Goal: Task Accomplishment & Management: Use online tool/utility

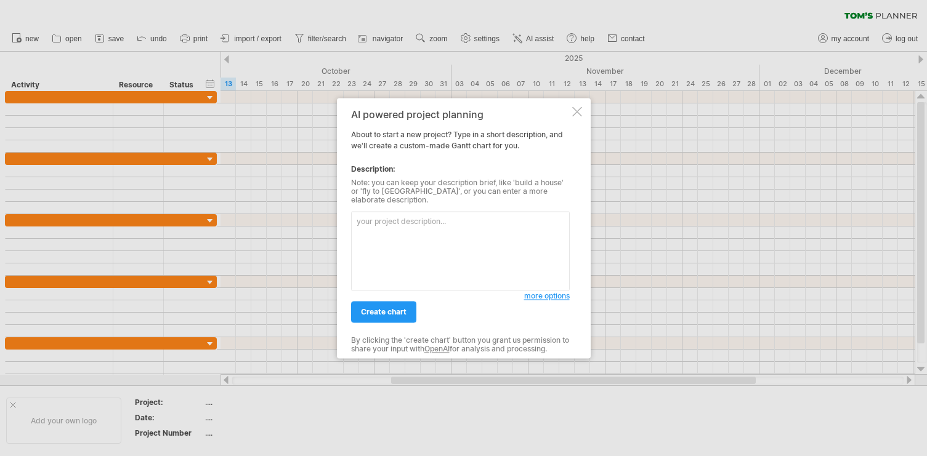
click at [423, 237] on textarea at bounding box center [460, 250] width 219 height 79
click at [432, 217] on textarea at bounding box center [460, 250] width 219 height 79
paste textarea "Outline the timeline for my dissertation, beginning with proposal development, …"
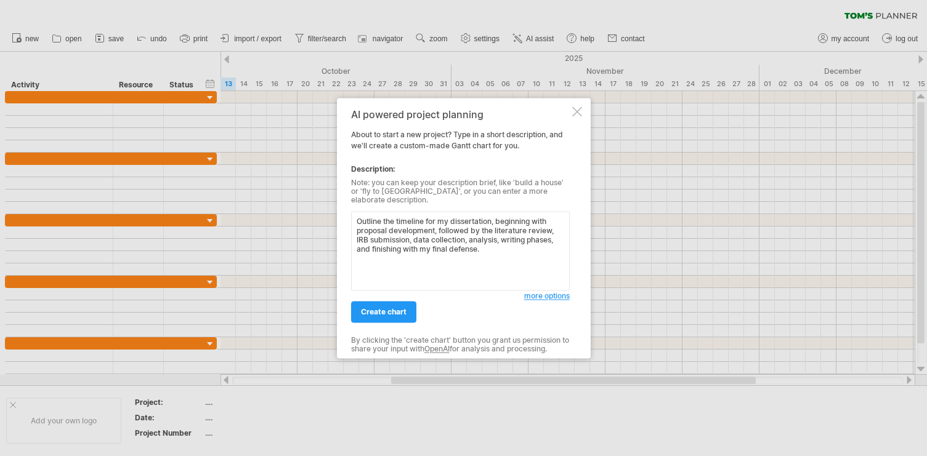
paste textarea "Consider including key milestones such as: Proposal development IRB submission …"
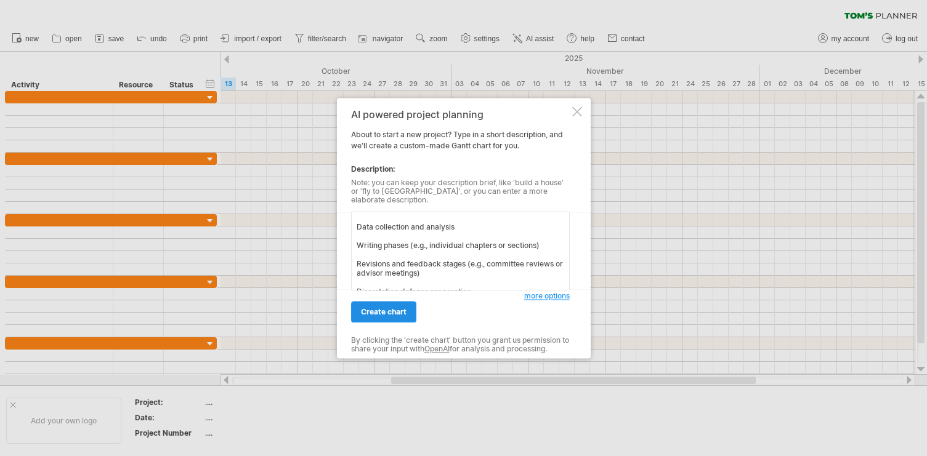
type textarea "Outline the timeline for my dissertation, beginning with proposal development, …"
click at [400, 311] on span "create chart" at bounding box center [384, 311] width 46 height 9
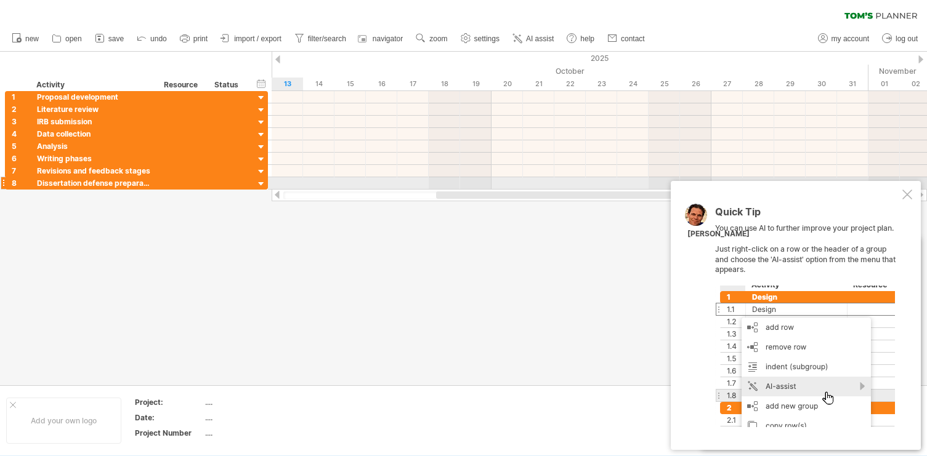
click at [908, 188] on div "Quick Tip You can use AI to further improve your project plan. Just right-click…" at bounding box center [796, 315] width 250 height 269
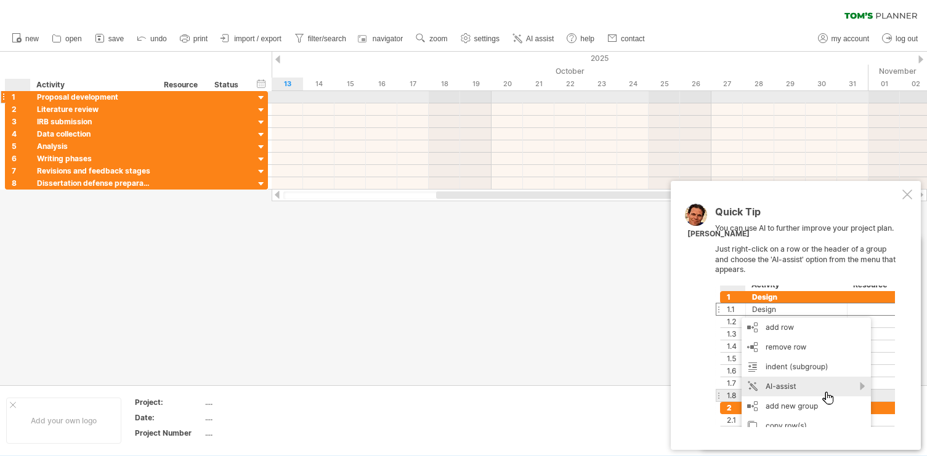
click at [16, 96] on div "1" at bounding box center [21, 97] width 18 height 12
click at [261, 100] on div at bounding box center [262, 98] width 12 height 12
click at [262, 98] on div at bounding box center [262, 98] width 12 height 12
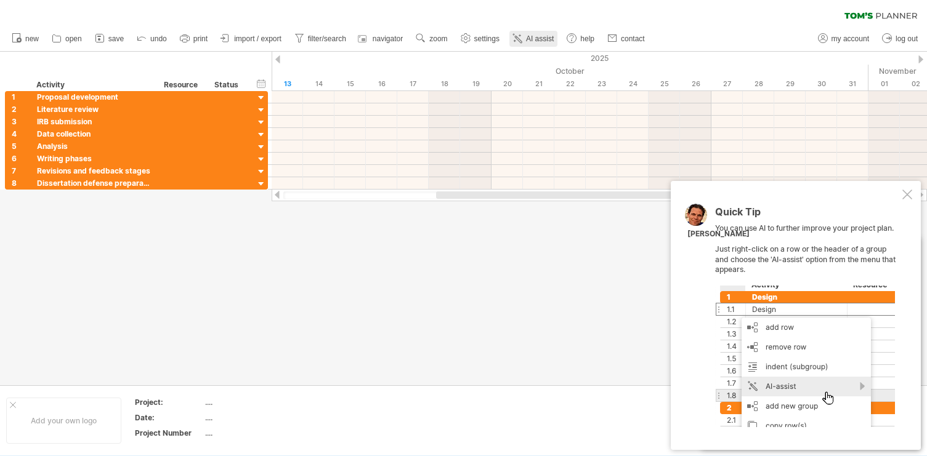
click at [528, 45] on link "AI assist" at bounding box center [533, 39] width 48 height 16
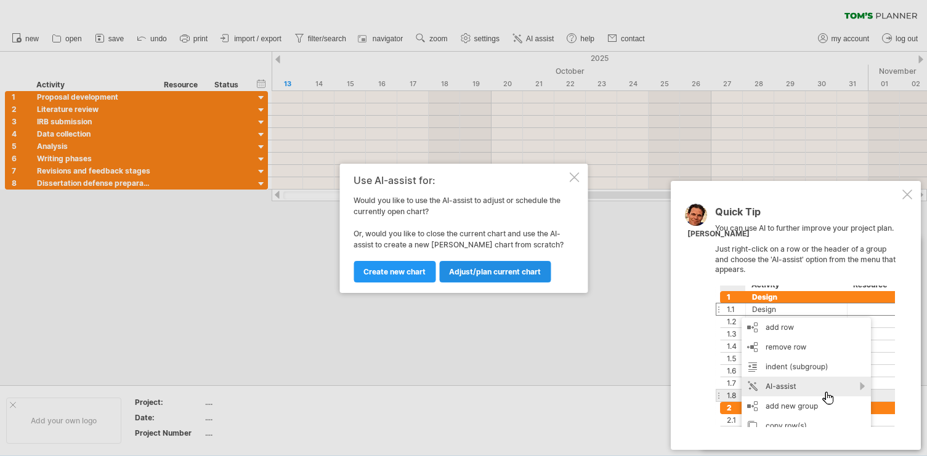
click at [465, 272] on span "Adjust/plan current chart" at bounding box center [495, 271] width 92 height 9
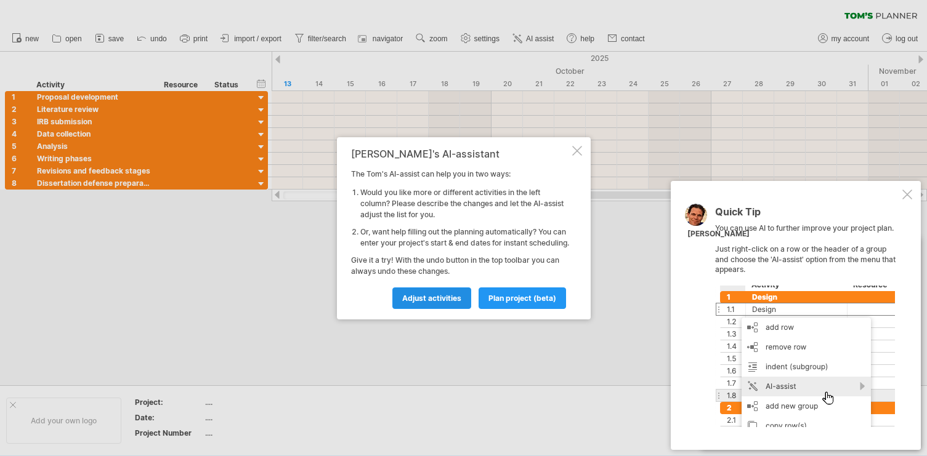
click at [450, 302] on span "Adjust activities" at bounding box center [431, 298] width 59 height 9
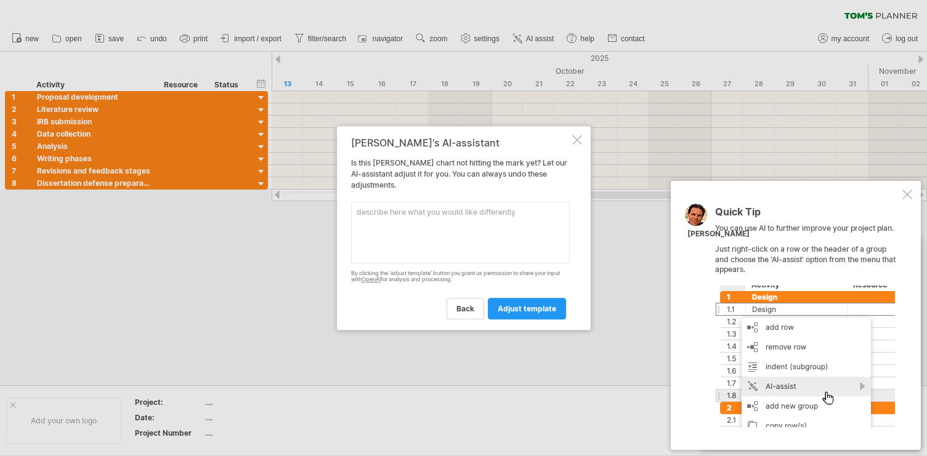
click at [400, 216] on textarea at bounding box center [460, 233] width 219 height 62
paste textarea "Create a timeline for my dissertation where data collection will take 4 months,…"
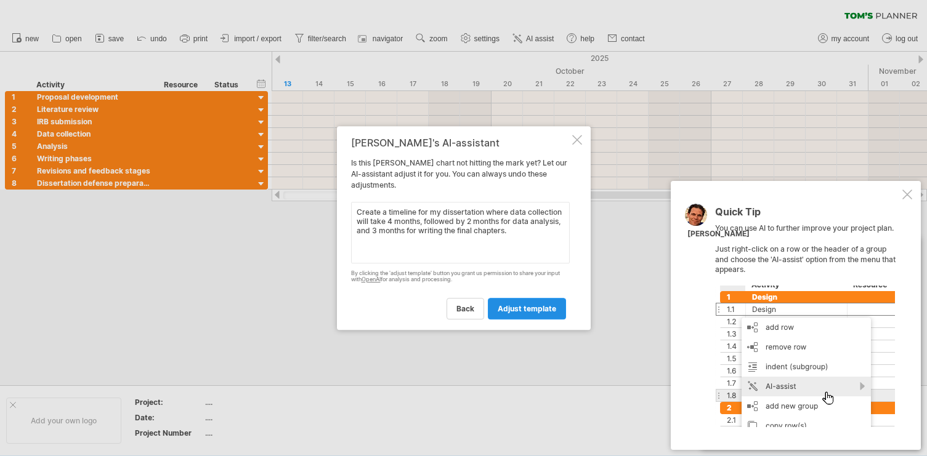
type textarea "Create a timeline for my dissertation where data collection will take 4 months,…"
click at [518, 311] on span "adjust template" at bounding box center [527, 308] width 59 height 9
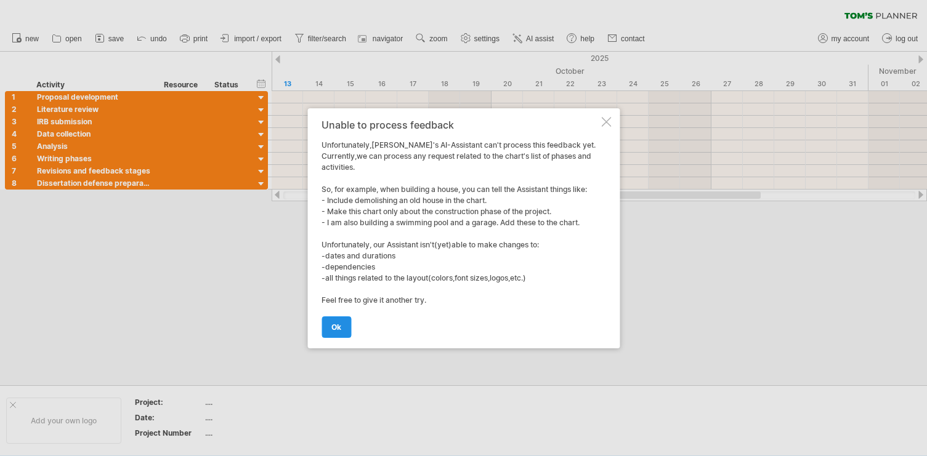
click at [337, 328] on span "ok" at bounding box center [336, 327] width 10 height 9
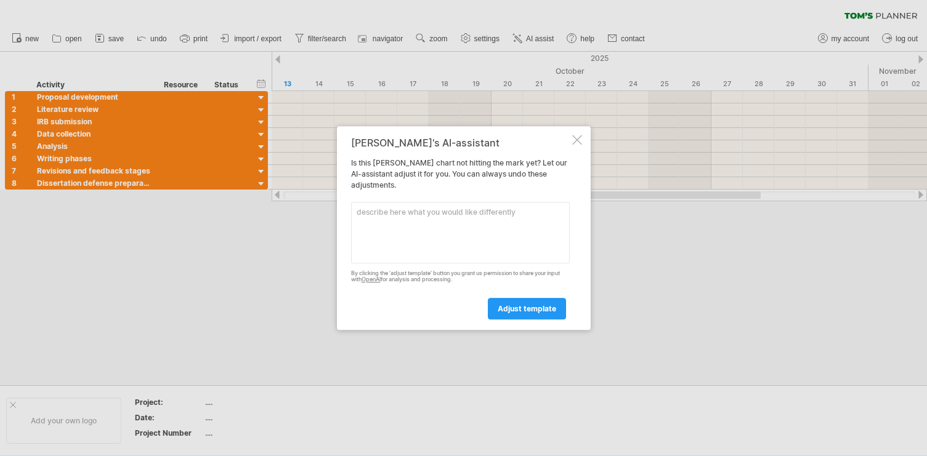
click at [403, 217] on textarea at bounding box center [460, 233] width 219 height 62
paste textarea "Create a timeline for my dissertation where data collection will take 4 months,…"
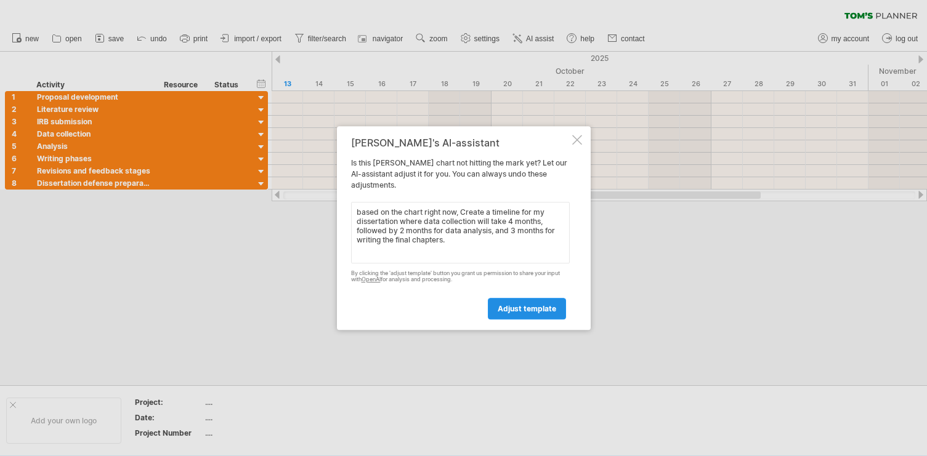
type textarea "based on the chart right now, Create a timeline for my dissertation where data …"
click at [508, 307] on span "adjust template" at bounding box center [527, 308] width 59 height 9
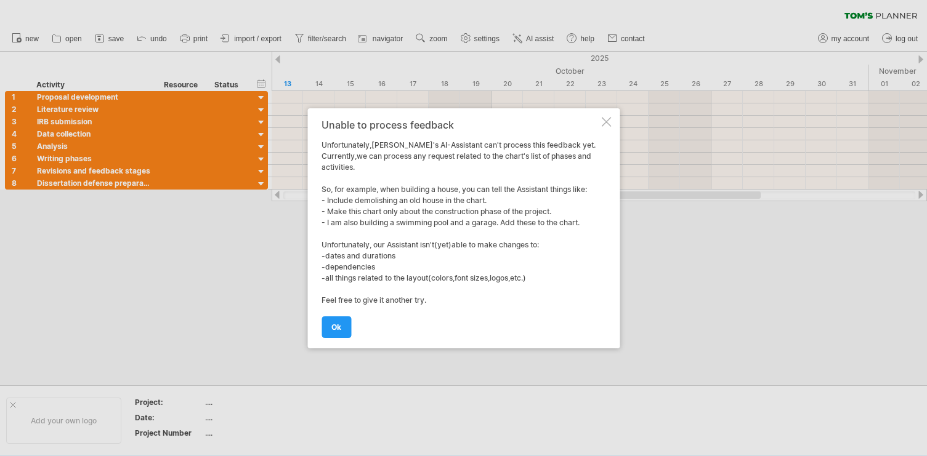
click at [604, 121] on div at bounding box center [606, 122] width 10 height 10
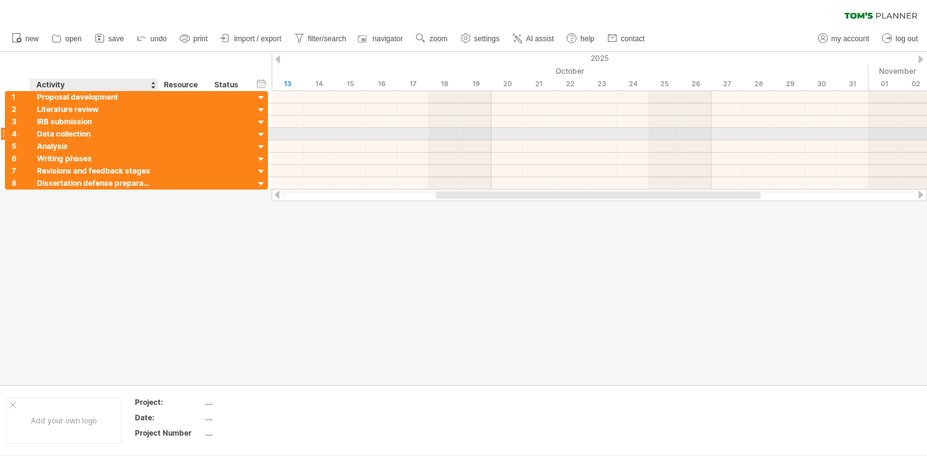
click at [148, 133] on div "Data collection" at bounding box center [94, 134] width 115 height 12
click at [261, 134] on div at bounding box center [262, 135] width 12 height 12
click at [262, 134] on div at bounding box center [262, 135] width 12 height 12
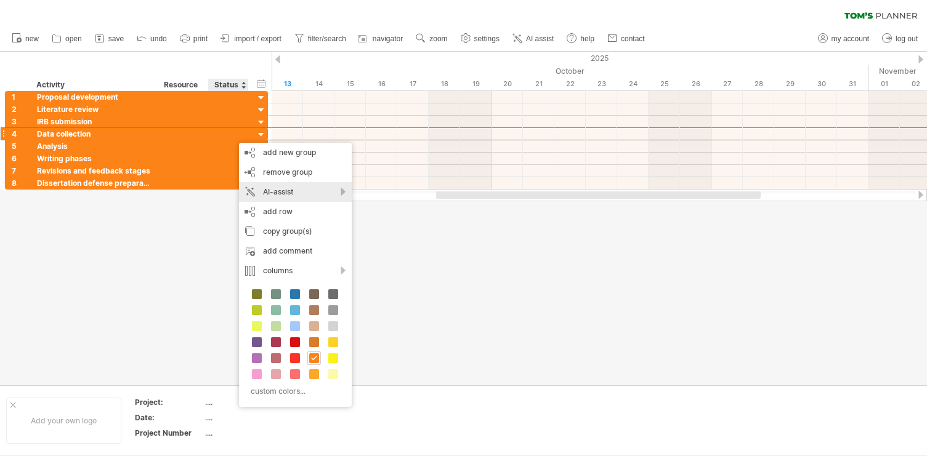
click at [273, 192] on div "AI-assist" at bounding box center [295, 192] width 113 height 20
click at [318, 229] on div "adjust group based on your instructions" at bounding box center [364, 227] width 171 height 20
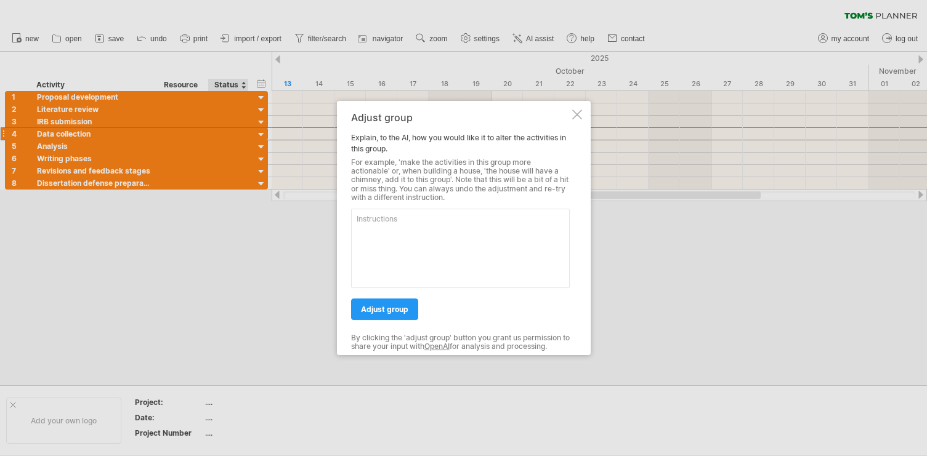
click at [398, 225] on textarea at bounding box center [460, 248] width 219 height 79
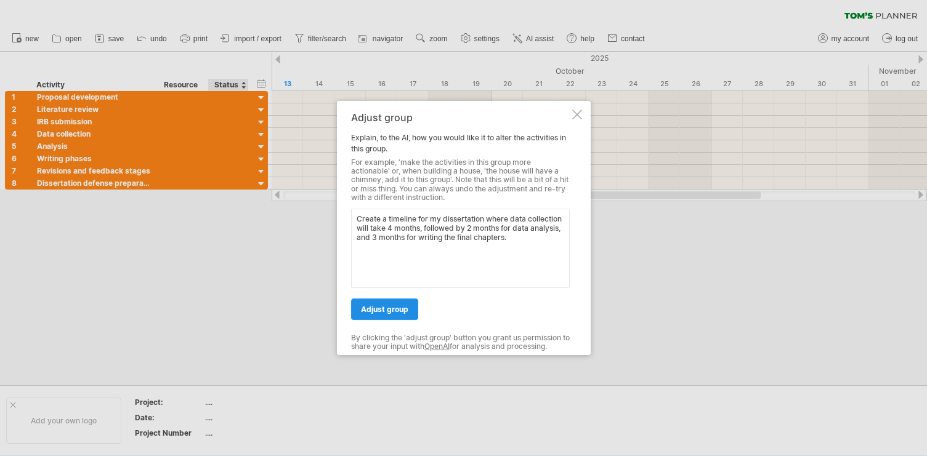
type textarea "Create a timeline for my dissertation where data collection will take 4 months,…"
click at [400, 310] on span "adjust group" at bounding box center [384, 309] width 47 height 9
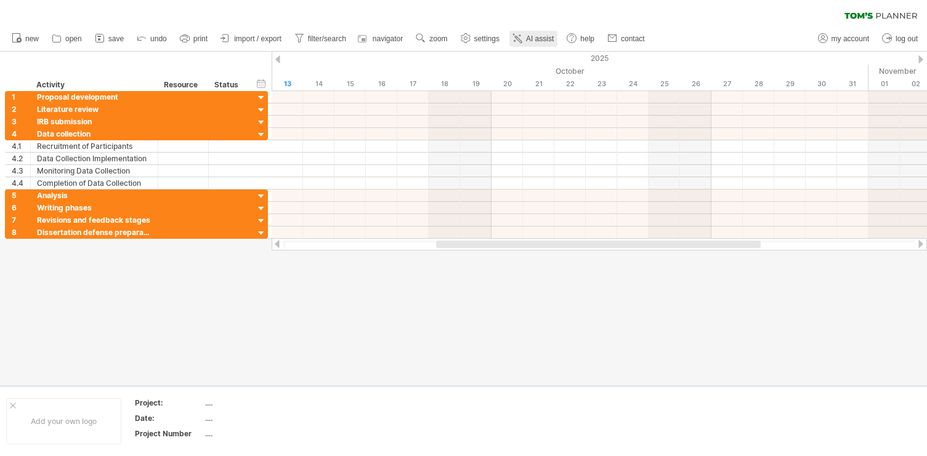
click at [535, 33] on link "AI assist" at bounding box center [533, 39] width 48 height 16
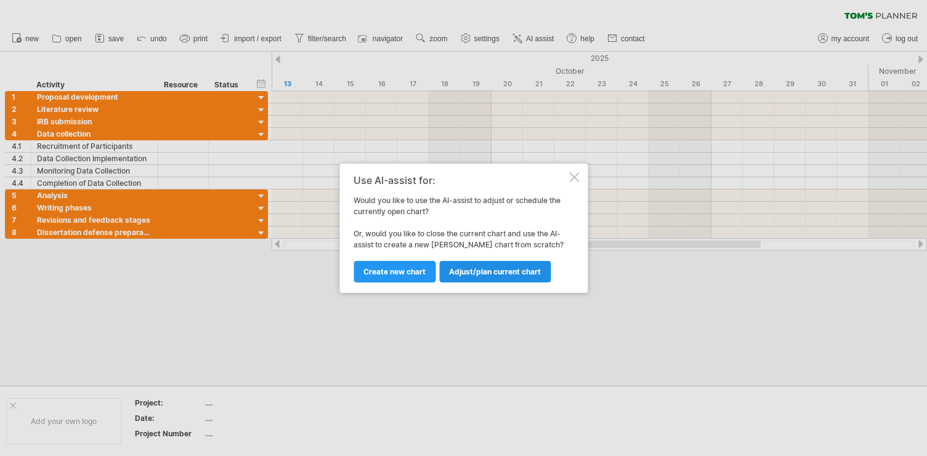
click at [464, 273] on span "Adjust/plan current chart" at bounding box center [495, 271] width 92 height 9
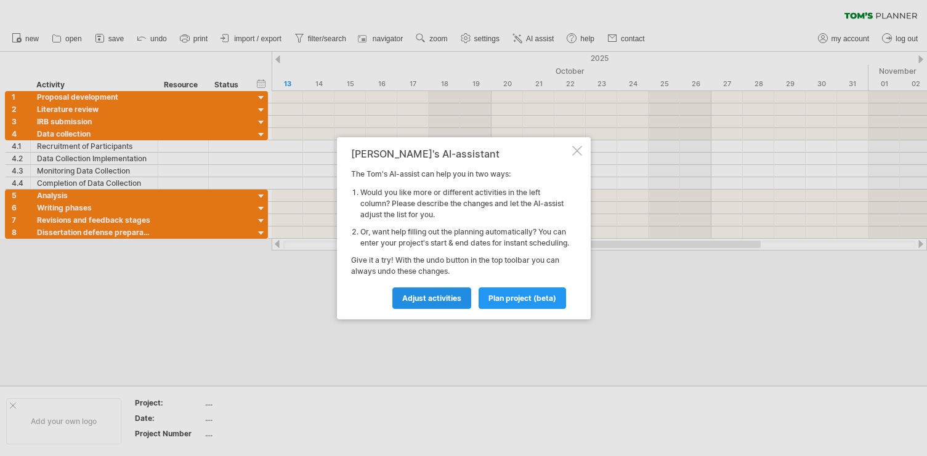
click at [449, 303] on span "Adjust activities" at bounding box center [431, 298] width 59 height 9
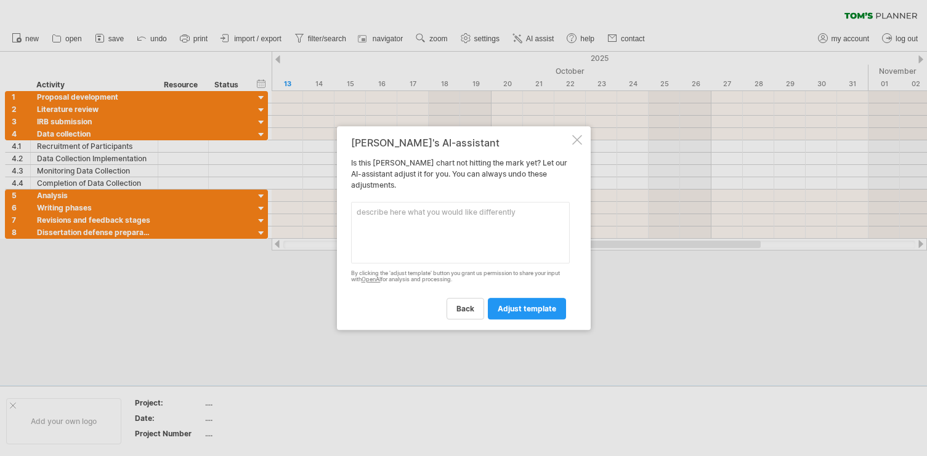
drag, startPoint x: 427, startPoint y: 233, endPoint x: 425, endPoint y: 212, distance: 21.0
click at [427, 233] on textarea at bounding box center [460, 233] width 219 height 62
paste textarea "Adjust the [PERSON_NAME] Chart to include monthly check-ins with my advisor and…"
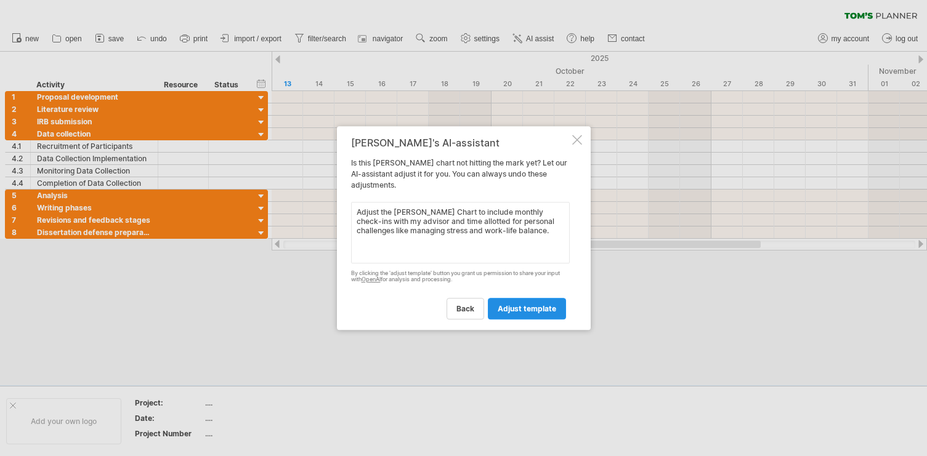
type textarea "Adjust the [PERSON_NAME] Chart to include monthly check-ins with my advisor and…"
click at [534, 310] on span "adjust template" at bounding box center [527, 308] width 59 height 9
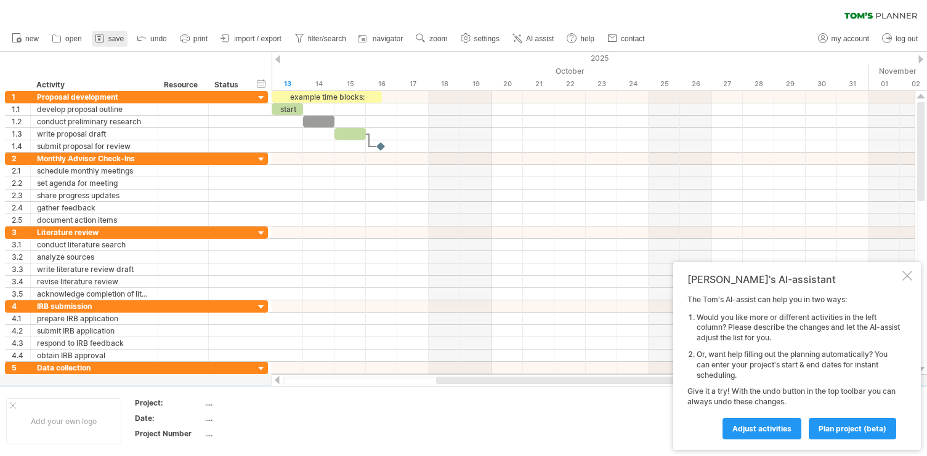
click at [116, 40] on span "save" at bounding box center [115, 38] width 15 height 9
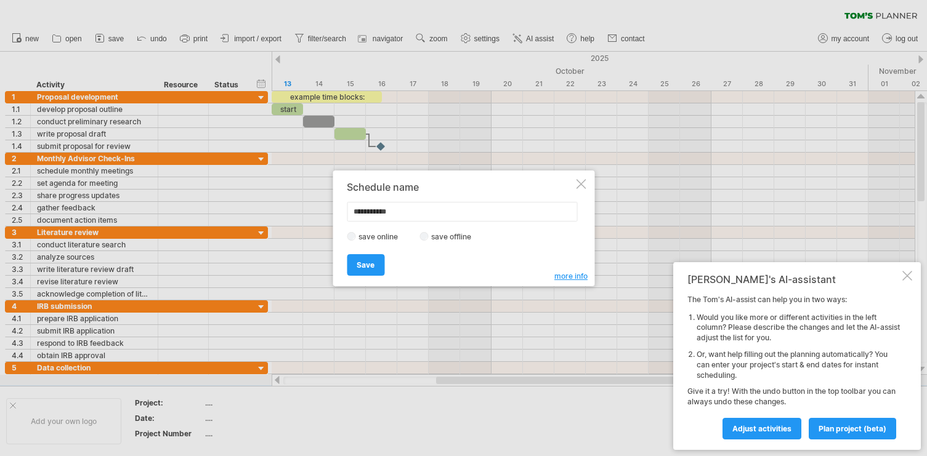
drag, startPoint x: 410, startPoint y: 213, endPoint x: 323, endPoint y: 213, distance: 87.5
click at [323, 213] on div "Trying to reach [DOMAIN_NAME] Connected again... 0% clear filter new 1" at bounding box center [463, 228] width 927 height 456
type input "********"
click at [371, 267] on span "Save" at bounding box center [366, 265] width 18 height 9
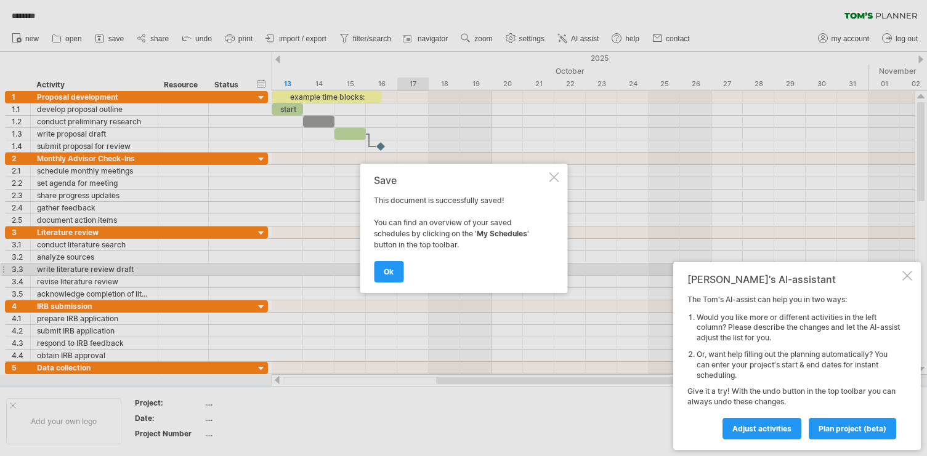
click at [905, 278] on div at bounding box center [907, 276] width 10 height 10
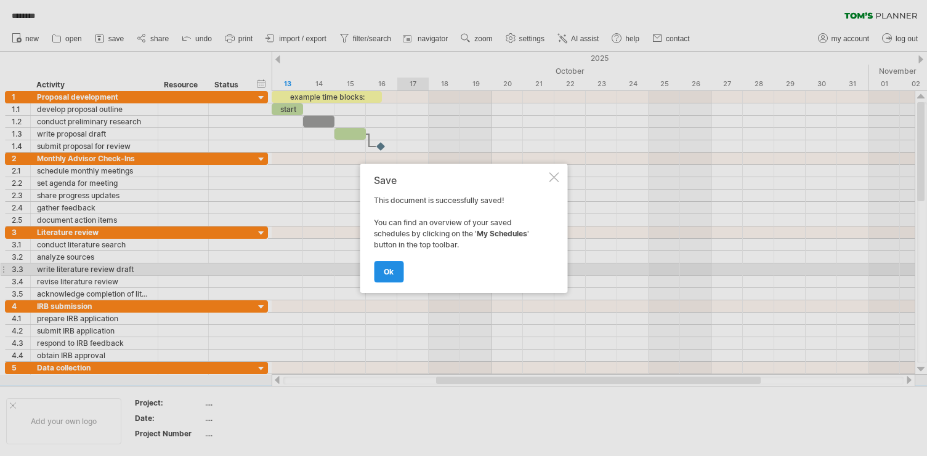
click at [394, 276] on link "ok" at bounding box center [389, 272] width 30 height 22
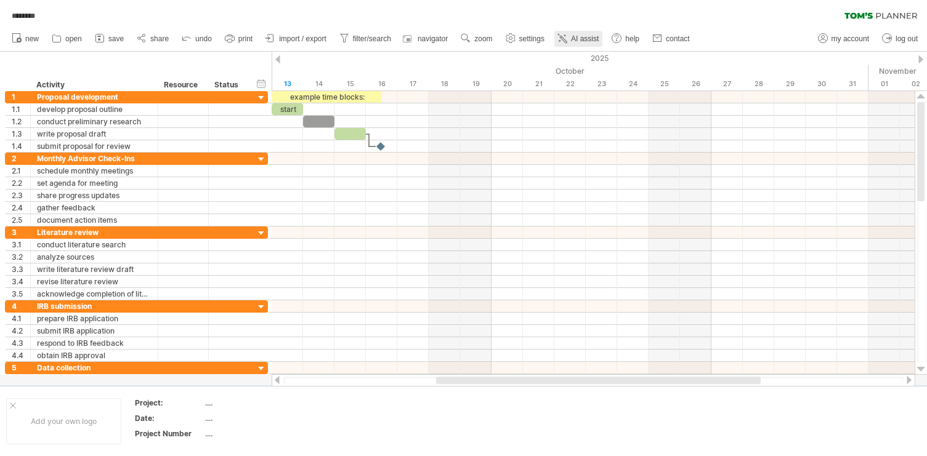
click at [589, 39] on span "AI assist" at bounding box center [585, 38] width 28 height 9
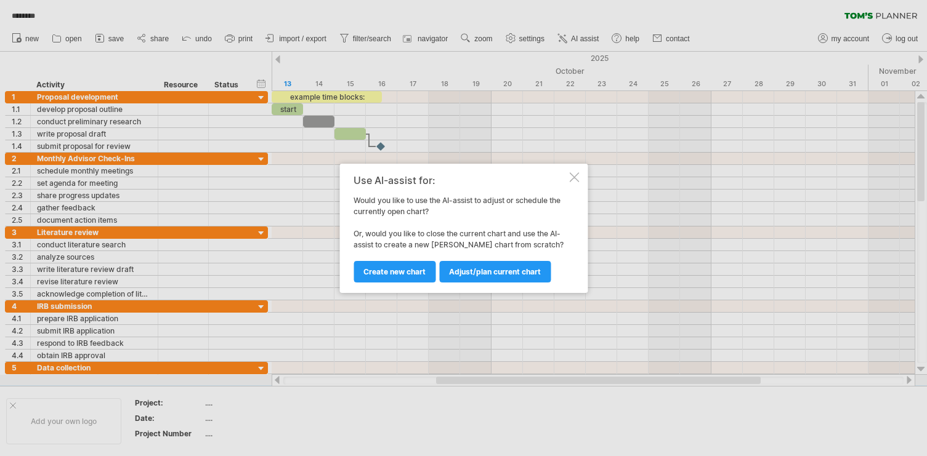
click at [211, 297] on div at bounding box center [463, 228] width 927 height 456
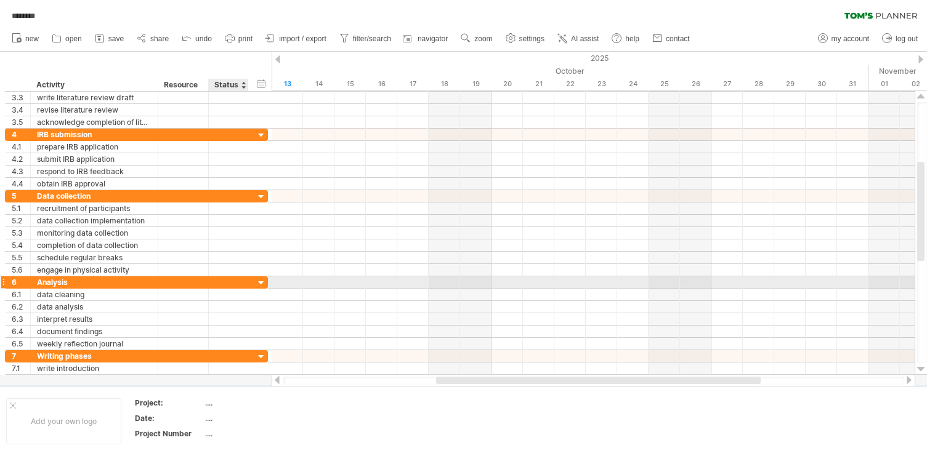
click at [261, 282] on div at bounding box center [262, 284] width 12 height 12
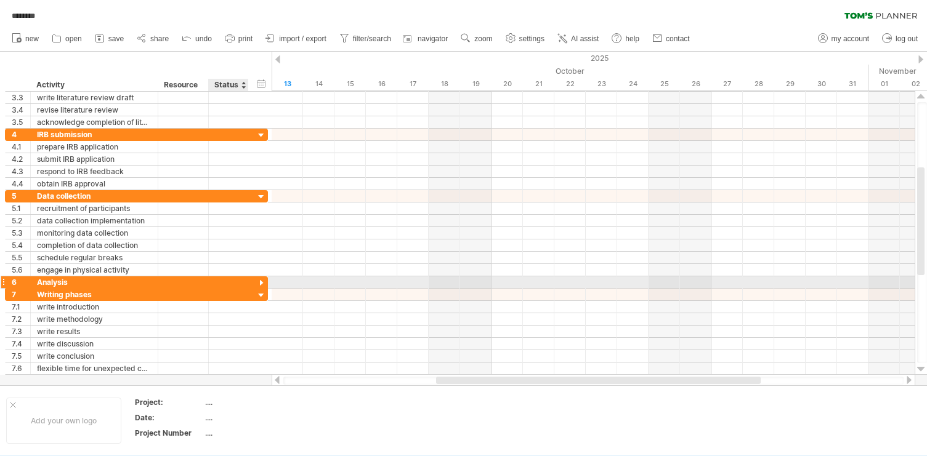
click at [261, 282] on div at bounding box center [262, 284] width 12 height 12
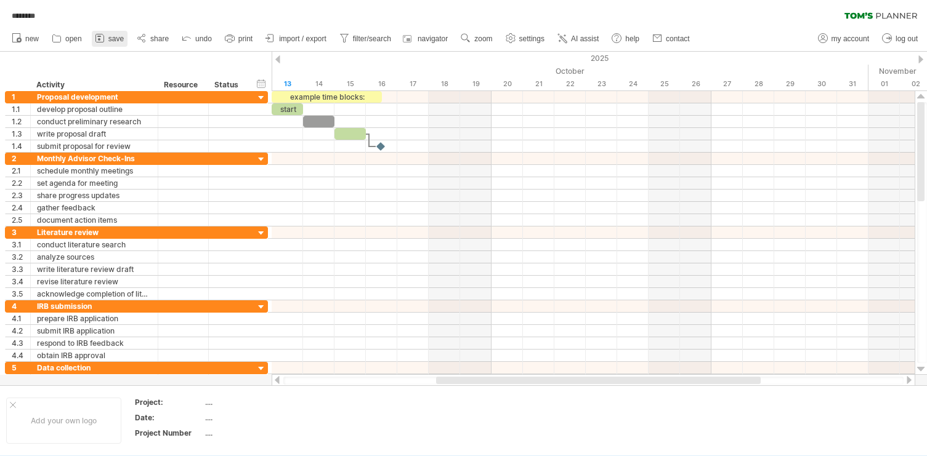
click at [103, 40] on icon at bounding box center [99, 38] width 8 height 8
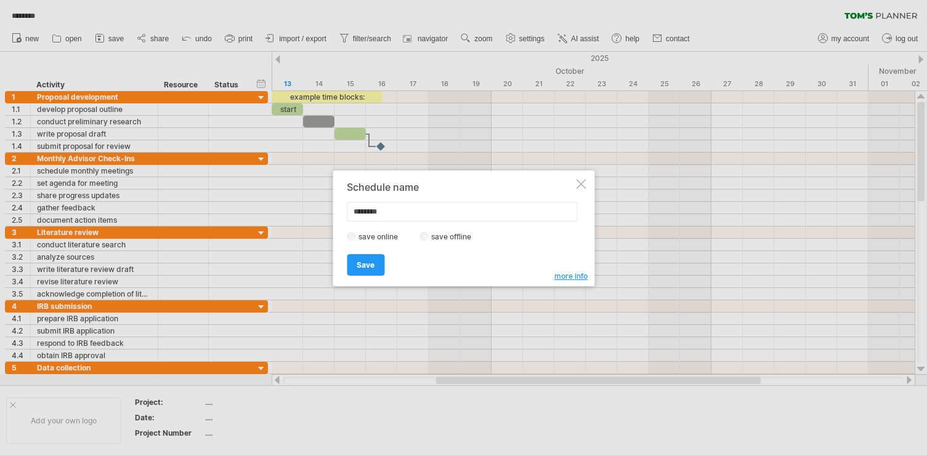
click at [581, 188] on div at bounding box center [581, 184] width 10 height 10
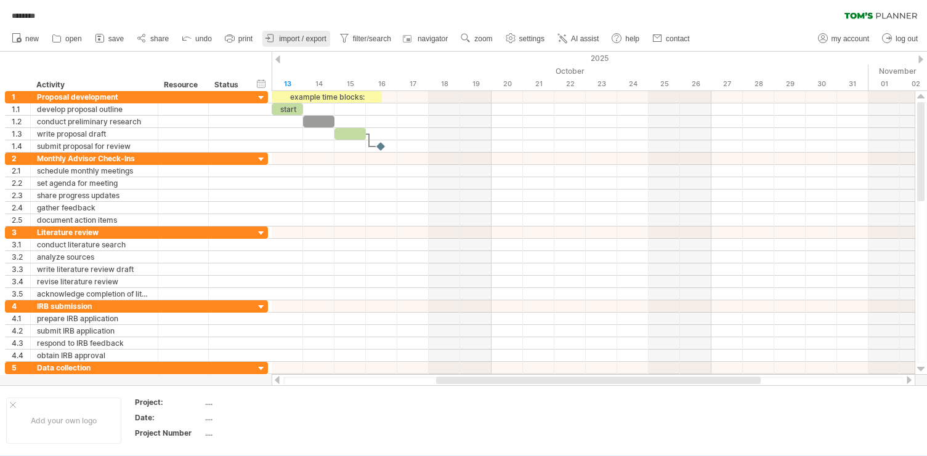
click at [294, 35] on span "import / export" at bounding box center [302, 38] width 47 height 9
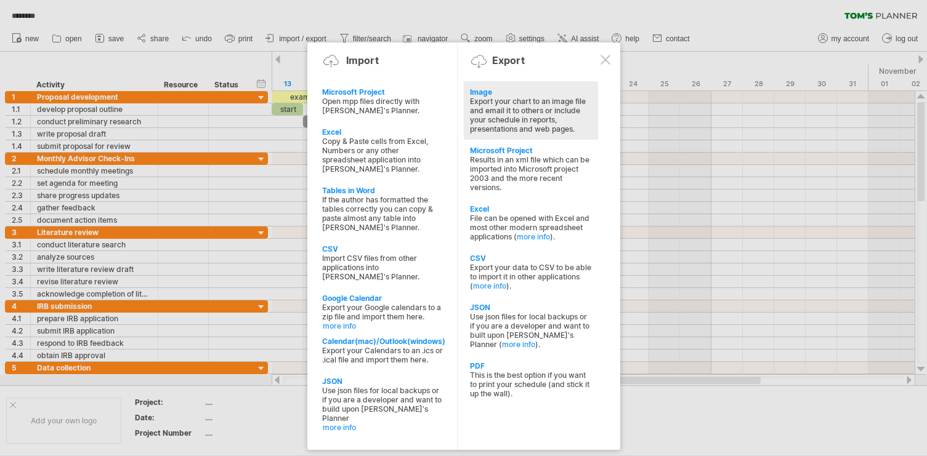
click at [505, 108] on div "Export your chart to an image file and email it to others or include your sched…" at bounding box center [531, 115] width 122 height 37
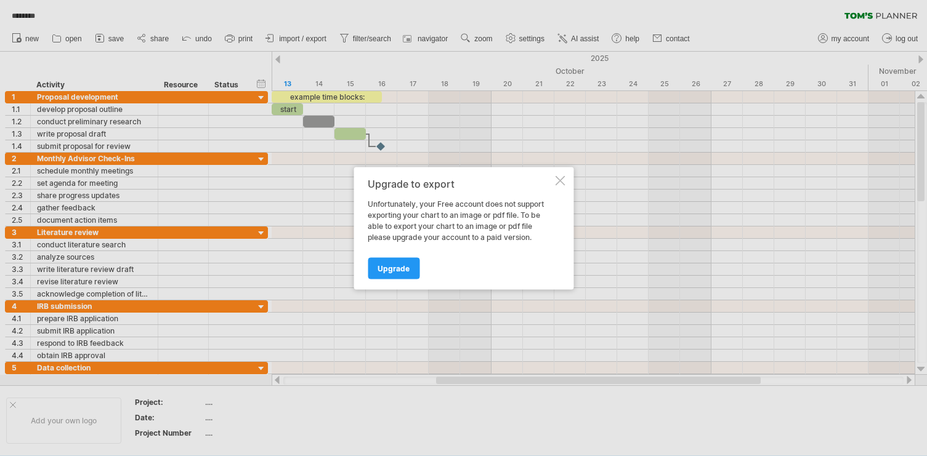
click at [561, 177] on div at bounding box center [560, 181] width 10 height 10
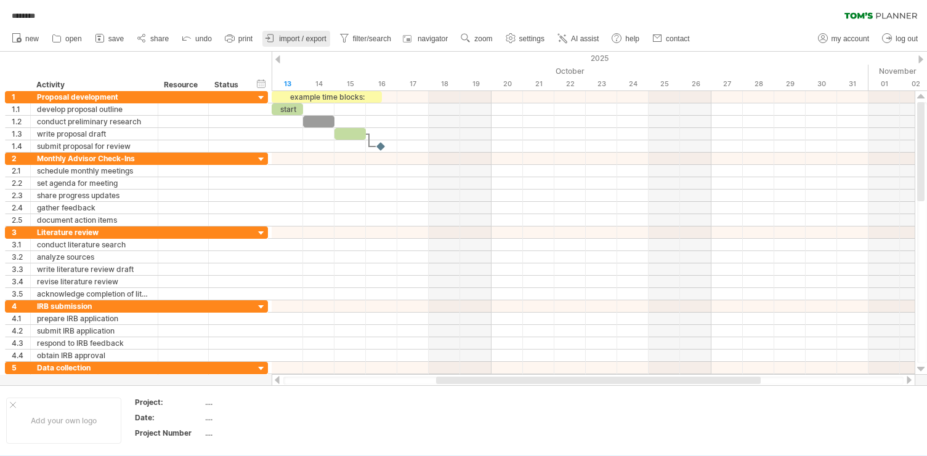
click at [318, 35] on span "import / export" at bounding box center [302, 38] width 47 height 9
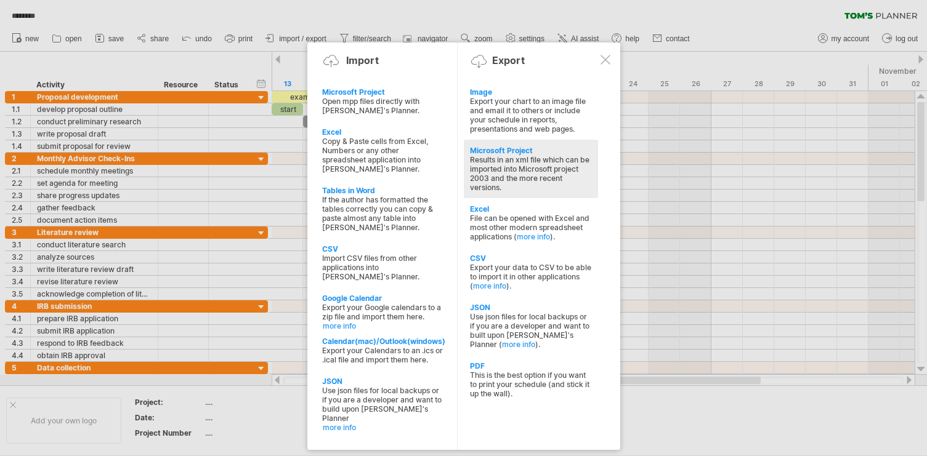
click at [504, 165] on div "Results in an xml file which can be imported into Microsoft project 2003 and th…" at bounding box center [531, 173] width 122 height 37
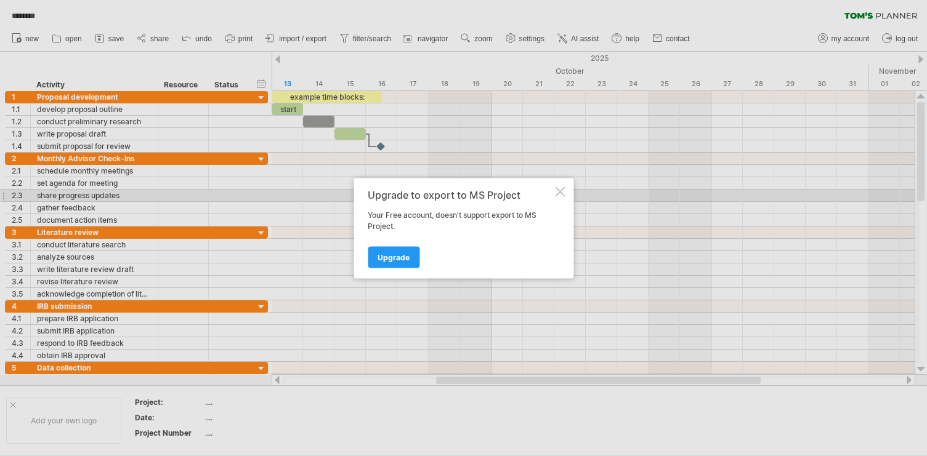
click at [559, 190] on div at bounding box center [560, 192] width 10 height 10
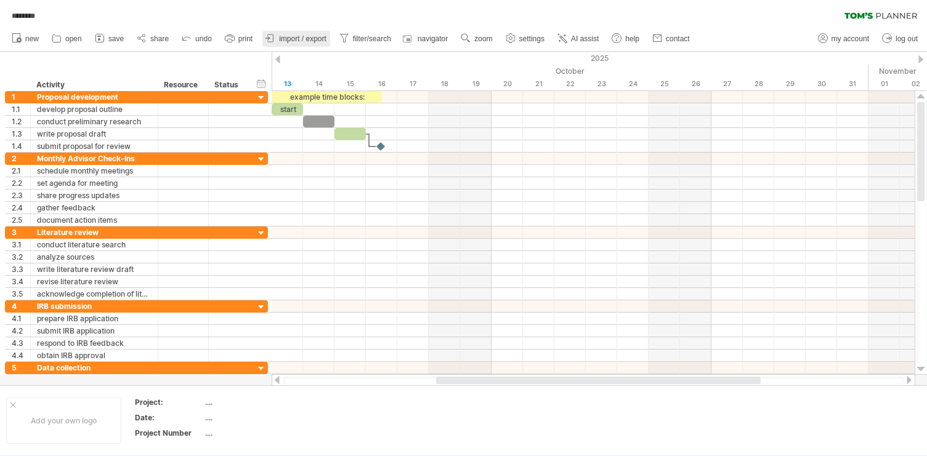
click at [322, 42] on span "import / export" at bounding box center [302, 38] width 47 height 9
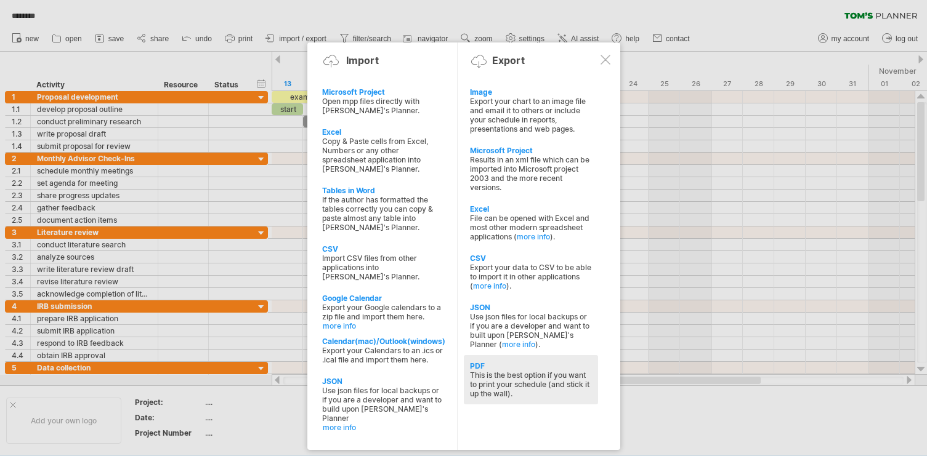
click at [517, 371] on div "This is the best option if you want to print your schedule (and stick it up the…" at bounding box center [531, 385] width 122 height 28
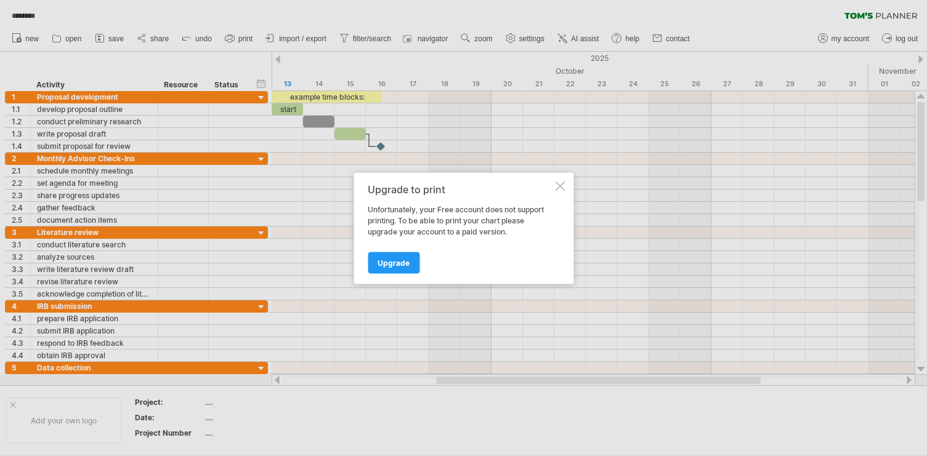
click at [557, 180] on div "Upgrade to print Unfortunately, your Free account does not support printing. To…" at bounding box center [464, 227] width 220 height 111
click at [557, 182] on div at bounding box center [560, 186] width 10 height 10
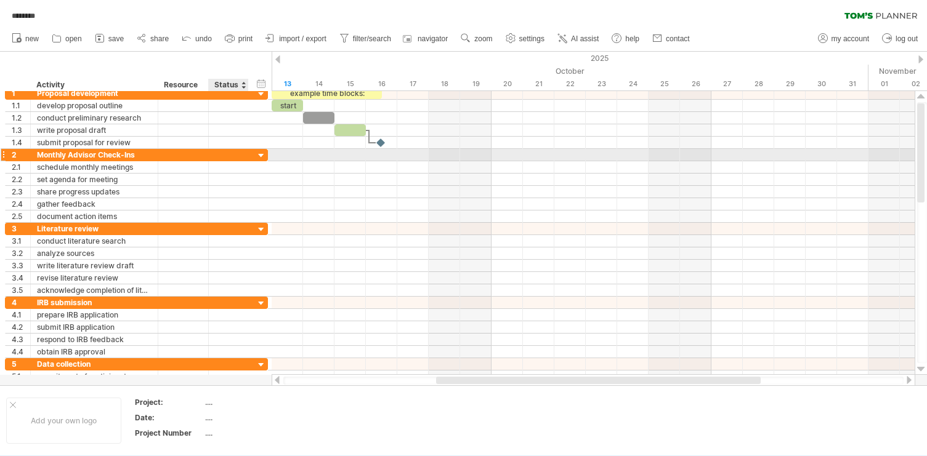
click at [261, 154] on div at bounding box center [262, 156] width 12 height 12
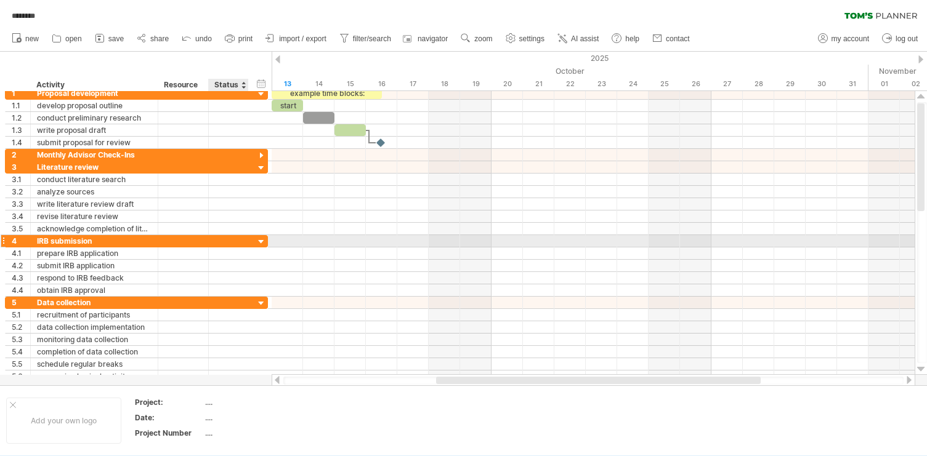
click at [260, 242] on div at bounding box center [262, 243] width 12 height 12
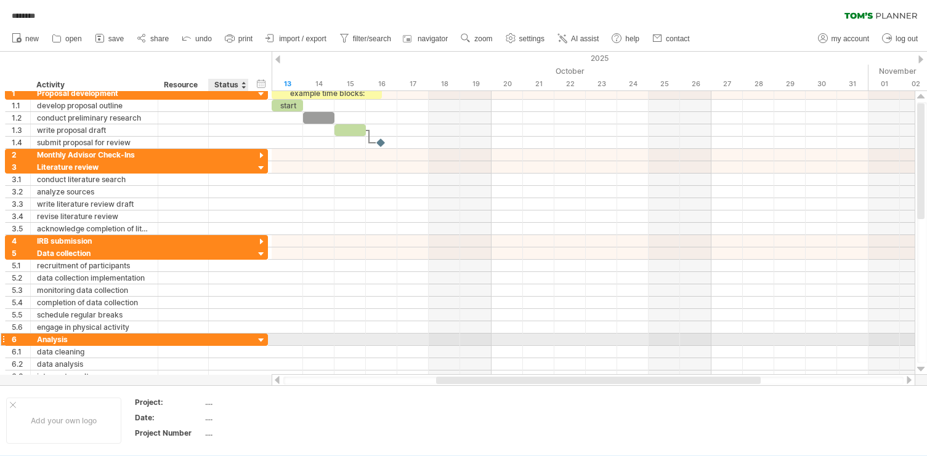
click at [263, 342] on div at bounding box center [262, 341] width 12 height 12
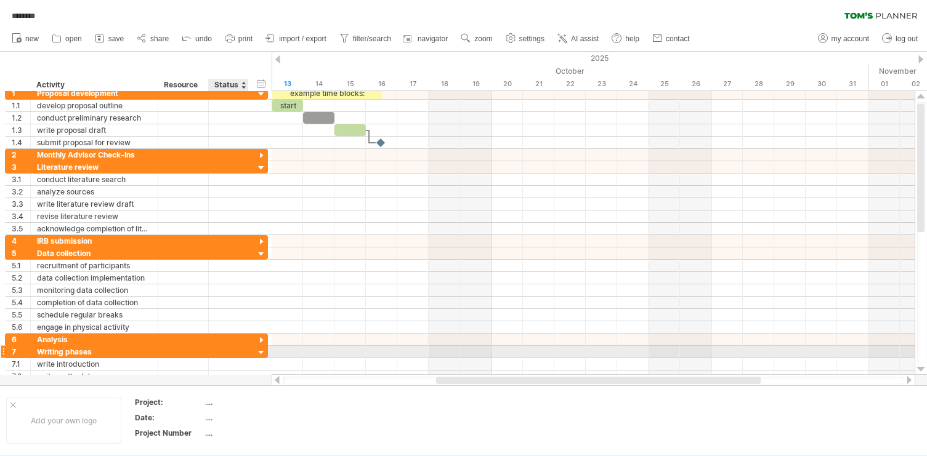
click at [264, 354] on div at bounding box center [262, 353] width 12 height 12
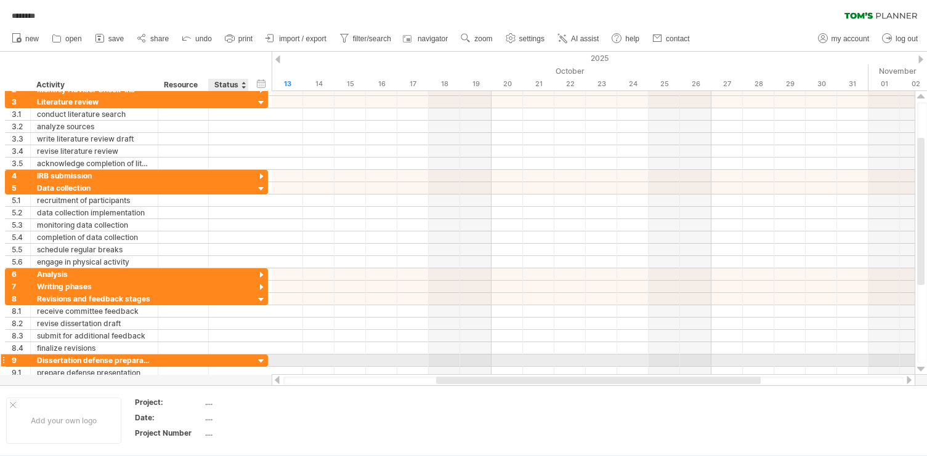
click at [262, 362] on div at bounding box center [262, 362] width 12 height 12
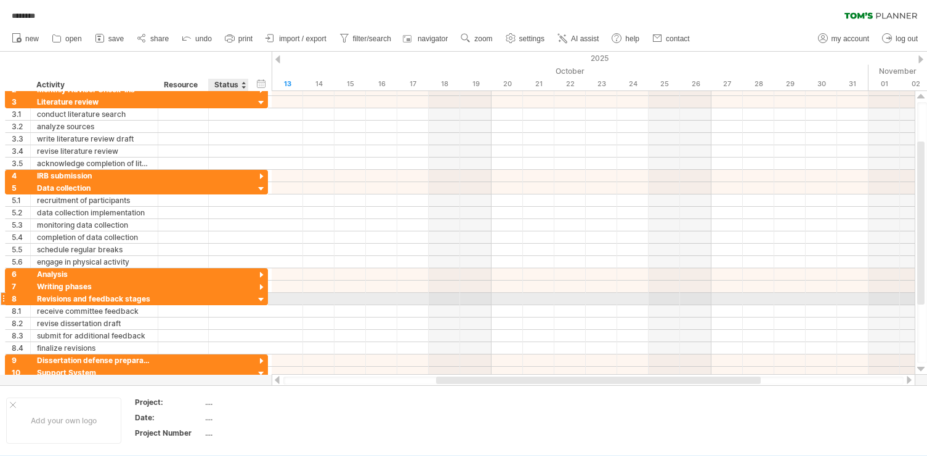
click at [261, 299] on div at bounding box center [262, 300] width 12 height 12
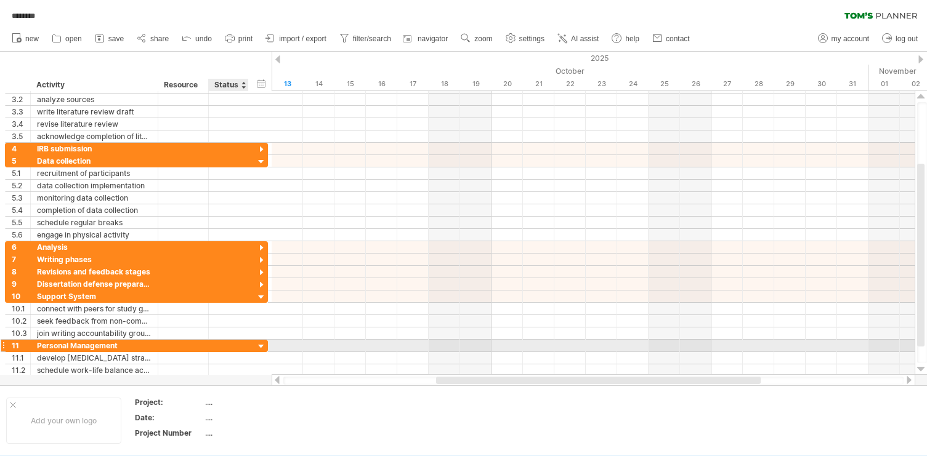
click at [261, 348] on div at bounding box center [262, 347] width 12 height 12
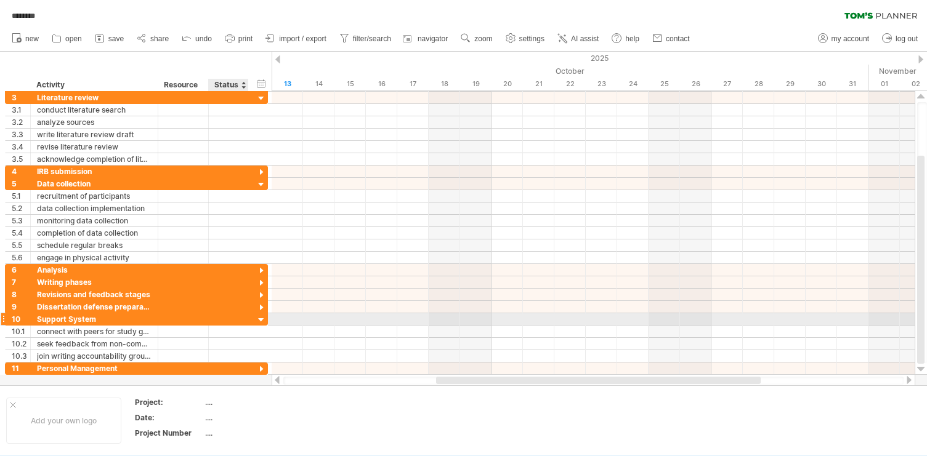
click at [260, 320] on div at bounding box center [262, 321] width 12 height 12
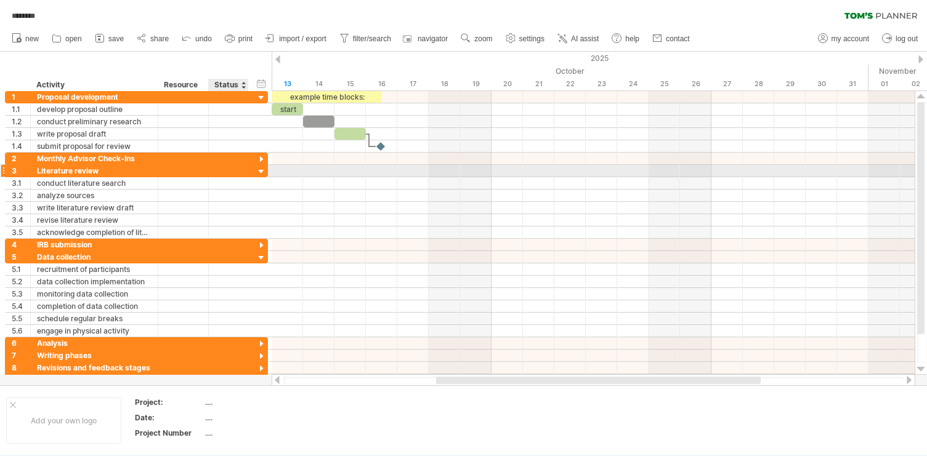
click at [263, 173] on div at bounding box center [262, 172] width 12 height 12
